Goal: Information Seeking & Learning: Check status

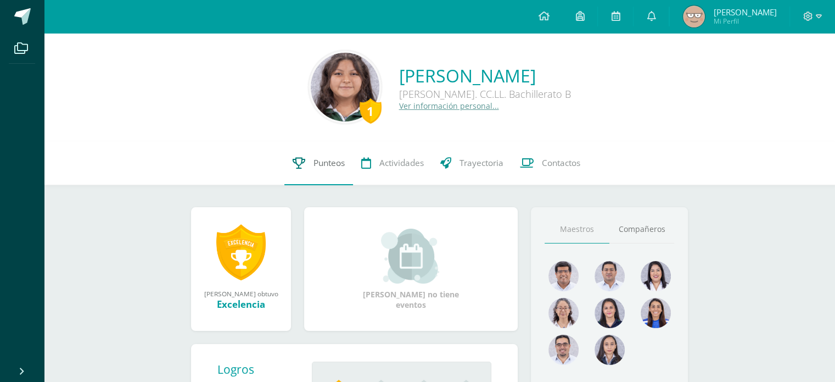
click at [326, 174] on link "Punteos" at bounding box center [319, 163] width 69 height 44
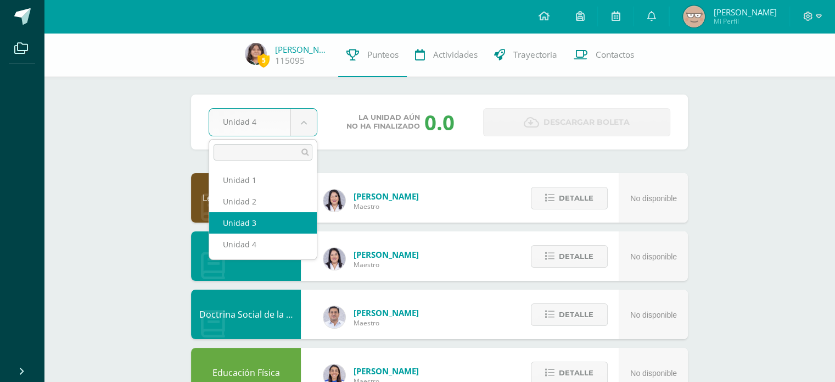
select select "Unidad 3"
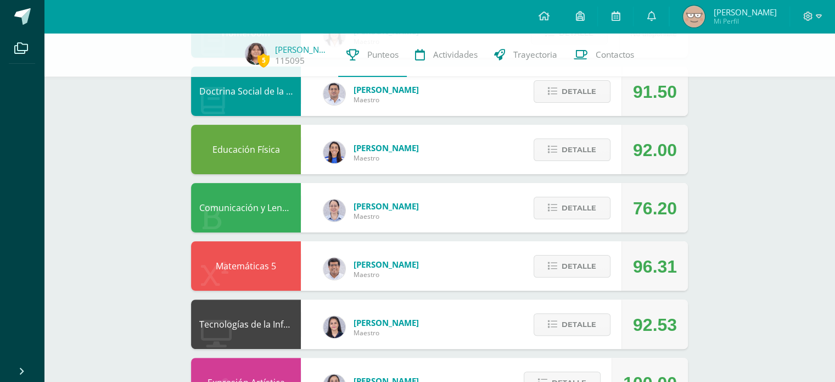
scroll to position [231, 0]
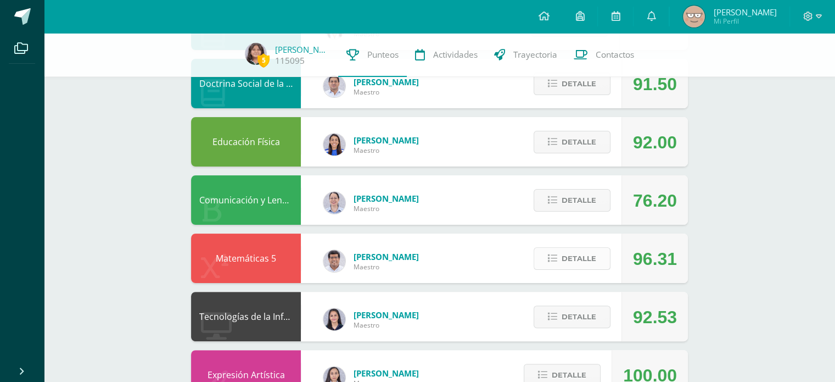
click at [584, 252] on span "Detalle" at bounding box center [579, 258] width 35 height 20
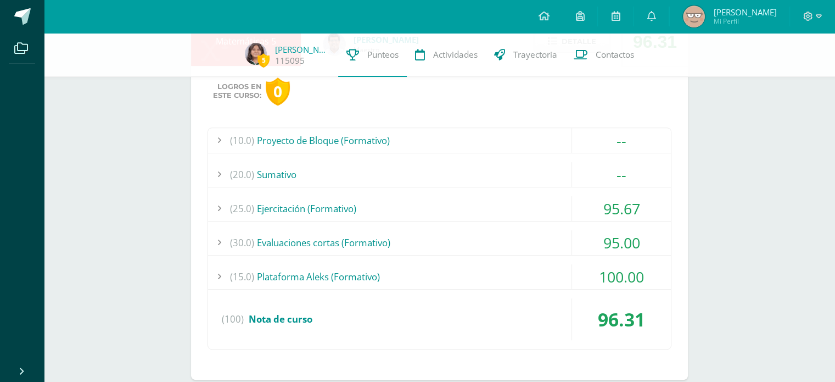
scroll to position [448, 0]
click at [381, 135] on div "(10.0) Proyecto de Bloque (Formativo)" at bounding box center [439, 139] width 463 height 25
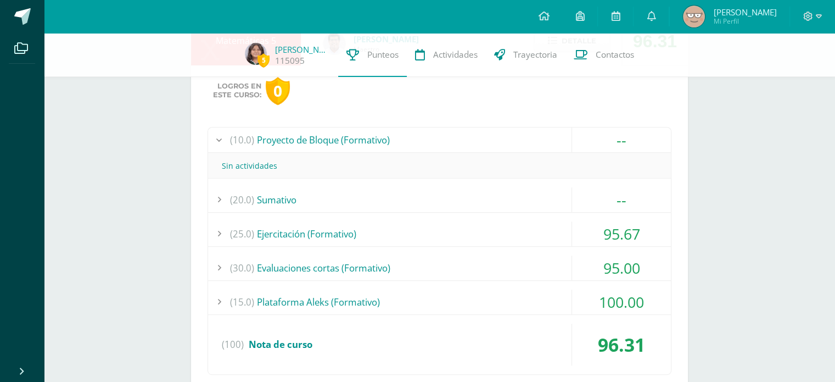
click at [381, 135] on div "(10.0) Proyecto de Bloque (Formativo)" at bounding box center [439, 139] width 463 height 25
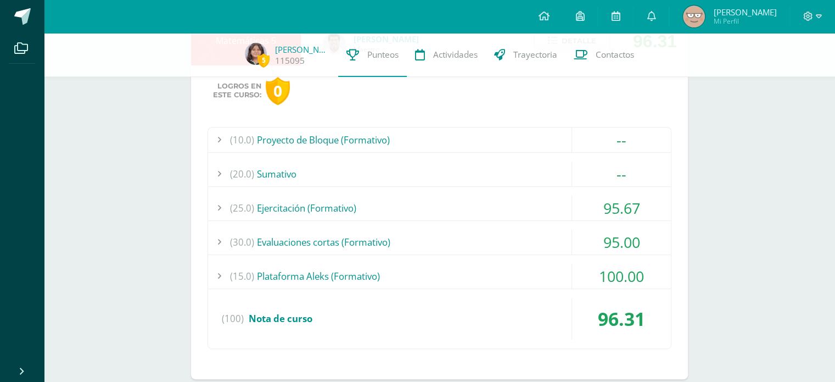
click at [370, 169] on div "(20.0) Sumativo" at bounding box center [439, 173] width 463 height 25
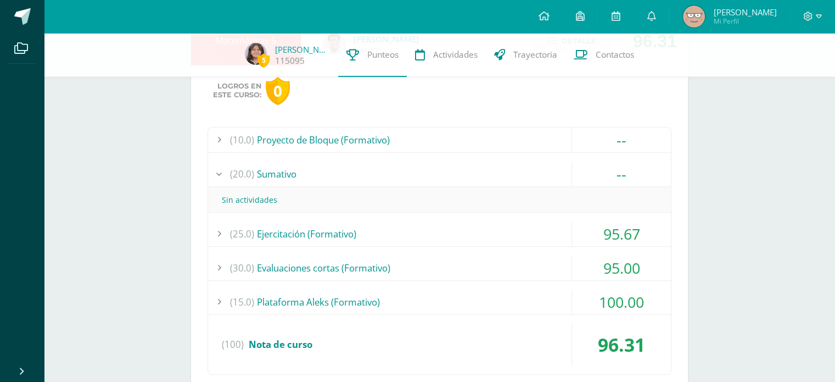
click at [370, 169] on div "(20.0) Sumativo" at bounding box center [439, 173] width 463 height 25
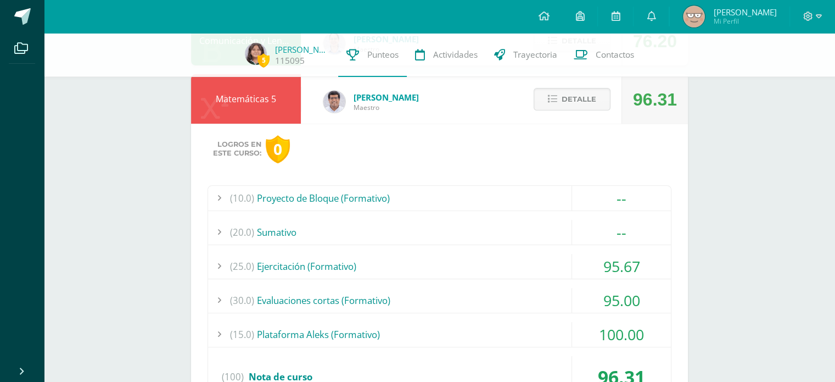
scroll to position [389, 0]
click at [579, 92] on span "Detalle" at bounding box center [579, 100] width 35 height 20
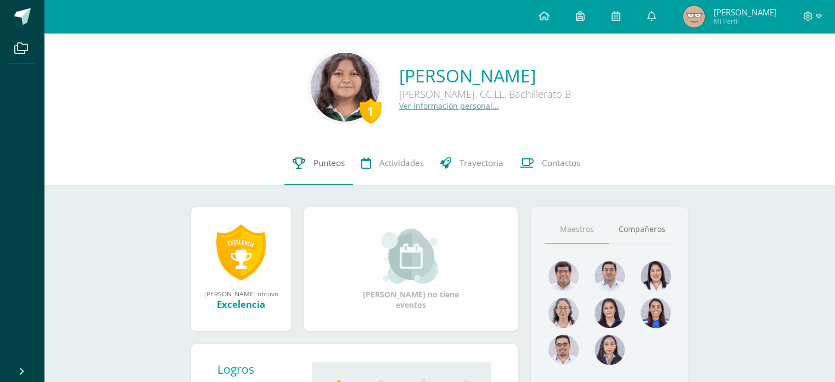
click at [310, 155] on link "Punteos" at bounding box center [319, 163] width 69 height 44
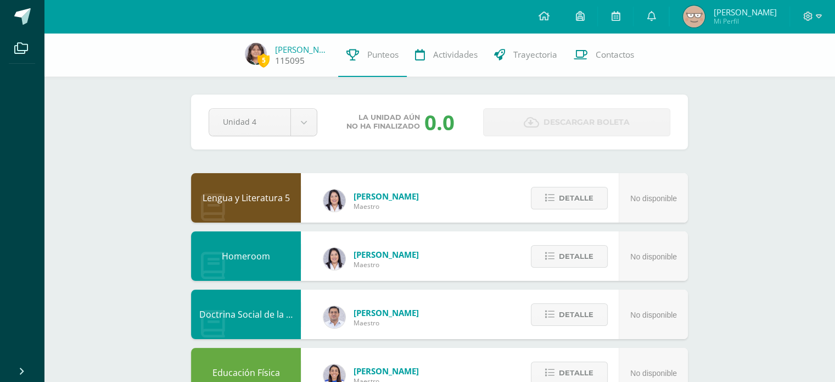
click at [264, 59] on span "5" at bounding box center [264, 60] width 12 height 14
click at [261, 61] on span "5" at bounding box center [264, 60] width 12 height 14
click at [254, 55] on img at bounding box center [256, 54] width 22 height 22
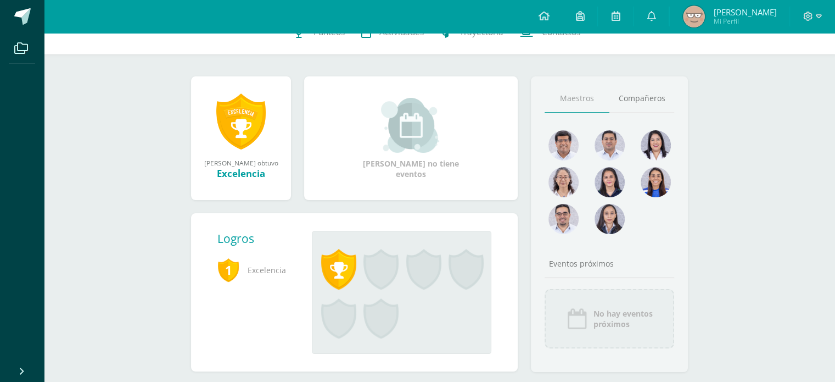
scroll to position [152, 0]
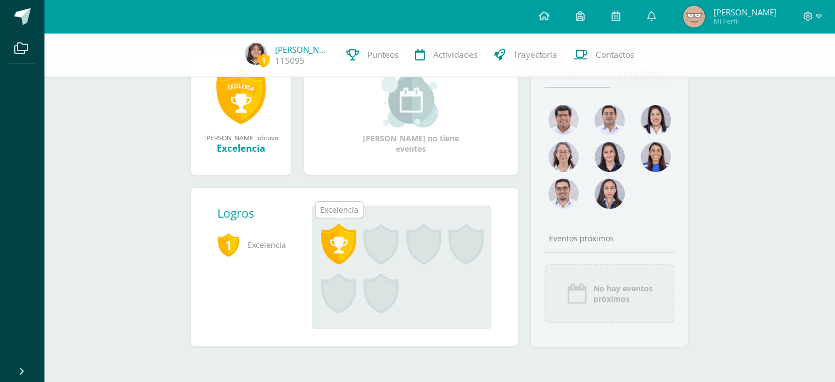
click at [334, 238] on span at bounding box center [338, 244] width 35 height 41
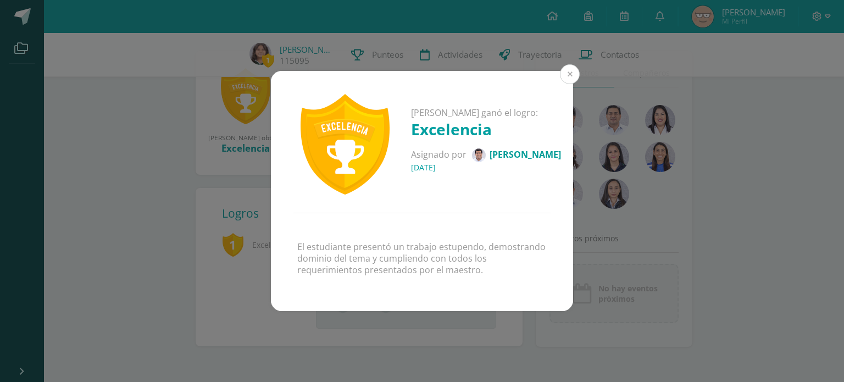
click at [574, 71] on button at bounding box center [570, 74] width 20 height 20
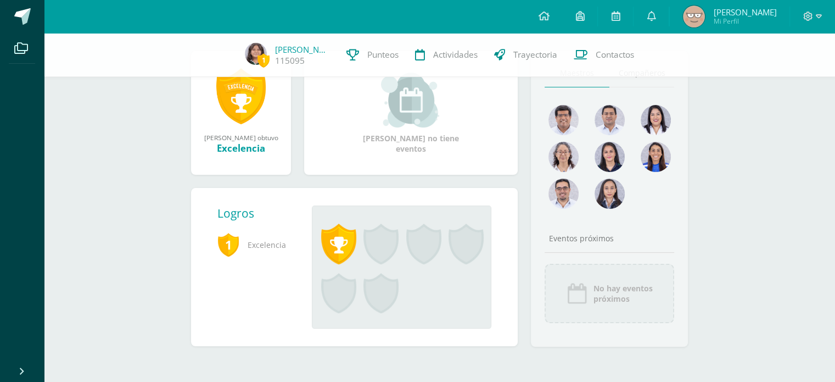
click at [373, 248] on span at bounding box center [381, 244] width 35 height 41
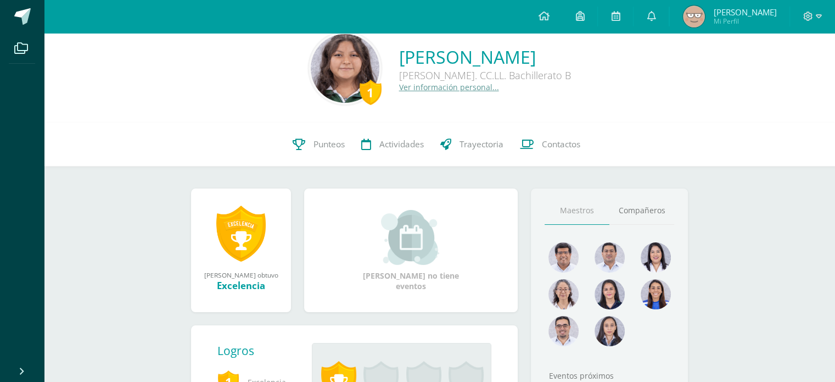
scroll to position [0, 0]
